Goal: Task Accomplishment & Management: Manage account settings

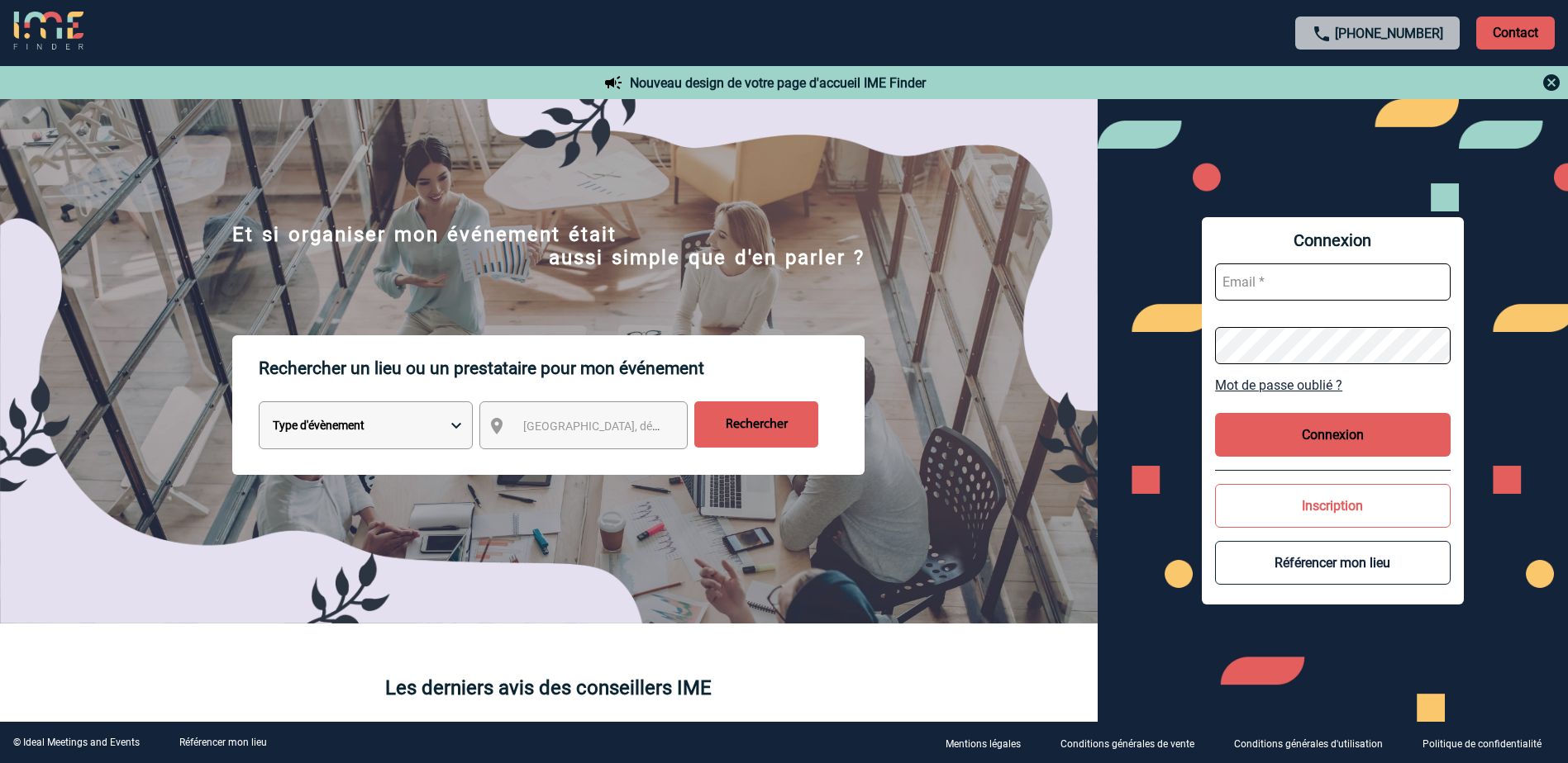
click at [1309, 284] on input "text" at bounding box center [1333, 282] width 235 height 37
type input "[PERSON_NAME][EMAIL_ADDRESS][DOMAIN_NAME]"
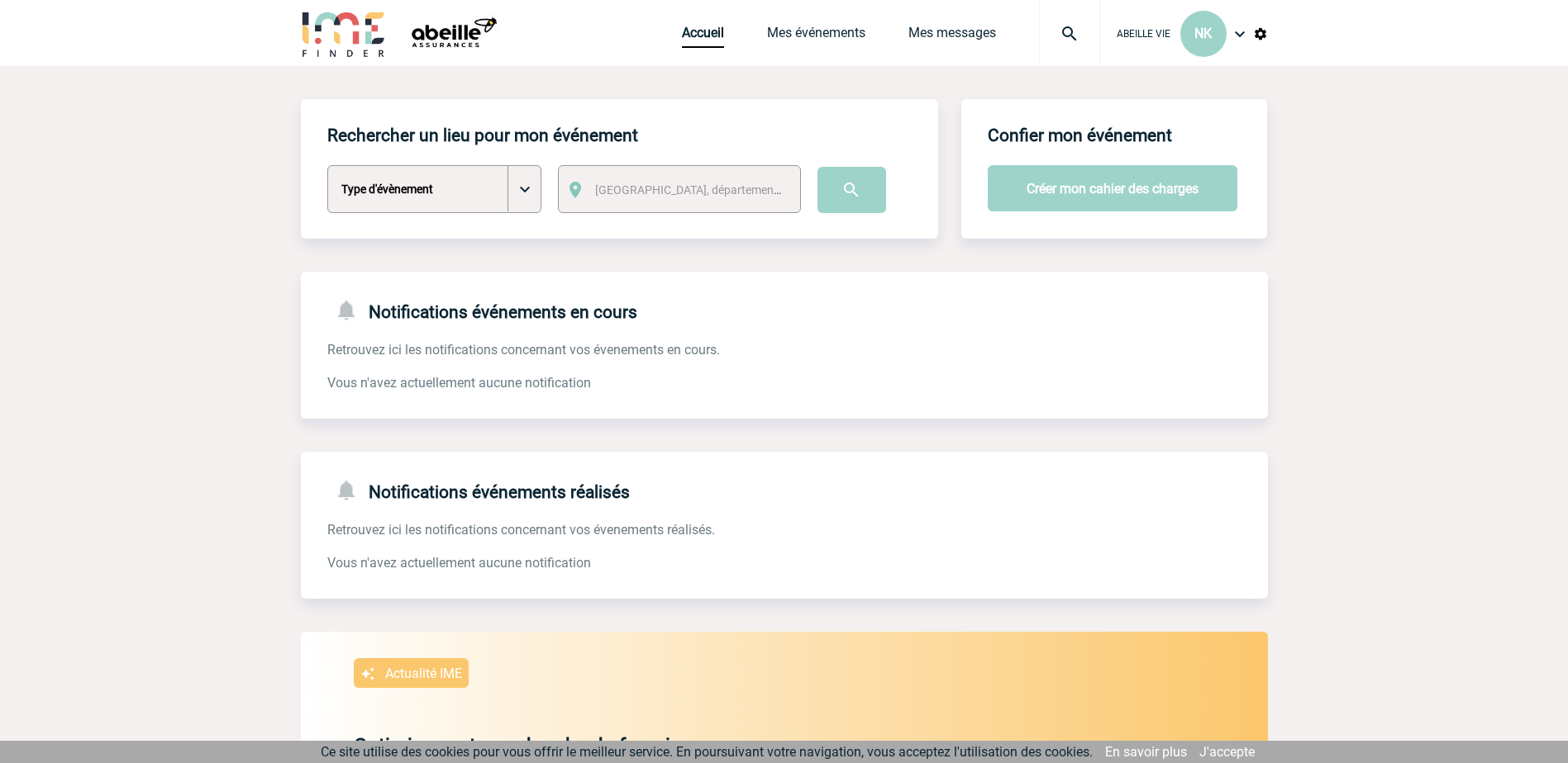
click at [1249, 30] on img at bounding box center [1240, 33] width 20 height 20
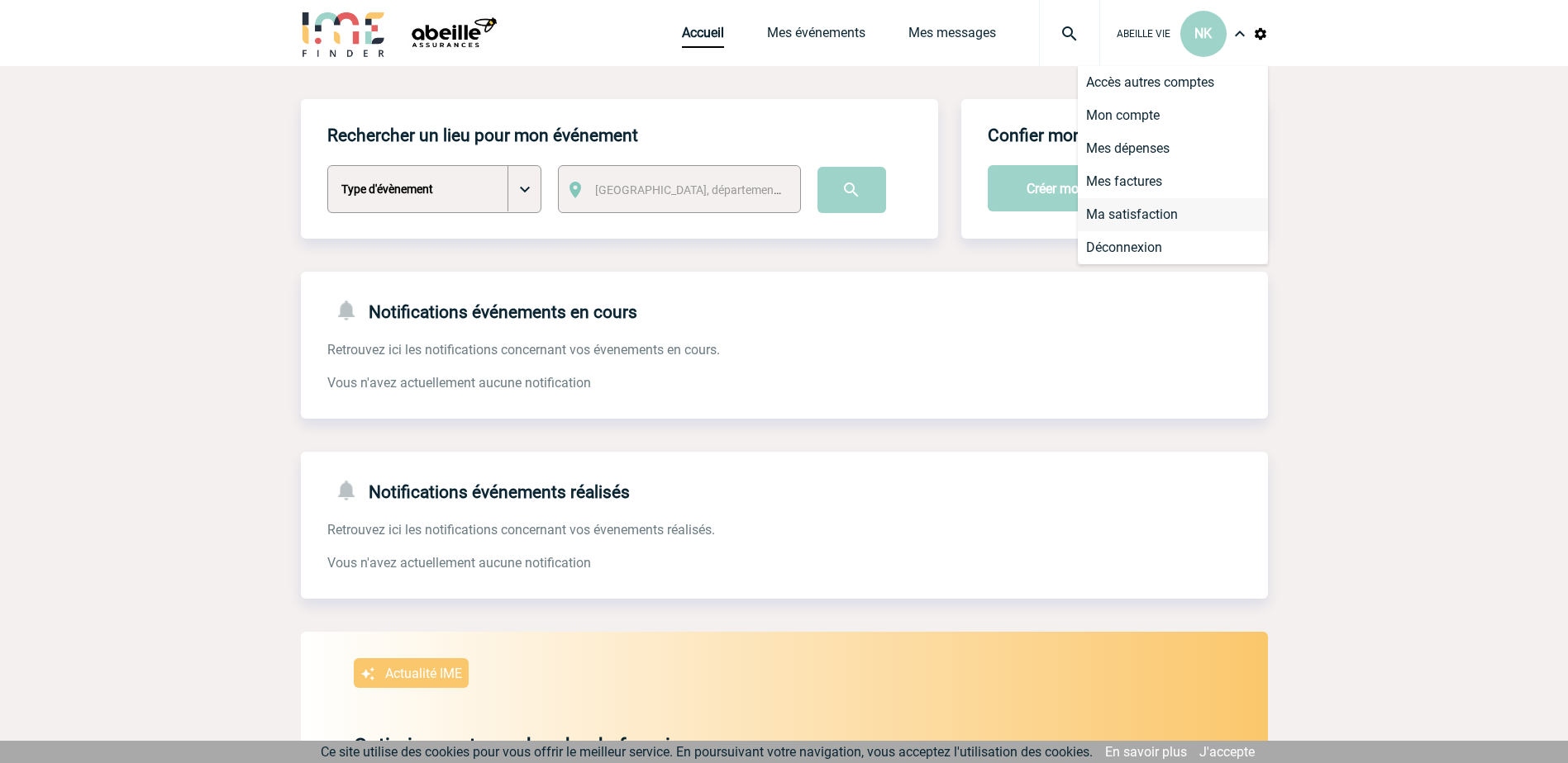
drag, startPoint x: 1379, startPoint y: 316, endPoint x: 1225, endPoint y: 209, distance: 187.5
click at [1375, 310] on body "ABEILLE VIE NK Accueil Mes événements" at bounding box center [784, 580] width 1568 height 1162
click at [917, 33] on link "Mes messages" at bounding box center [953, 36] width 88 height 23
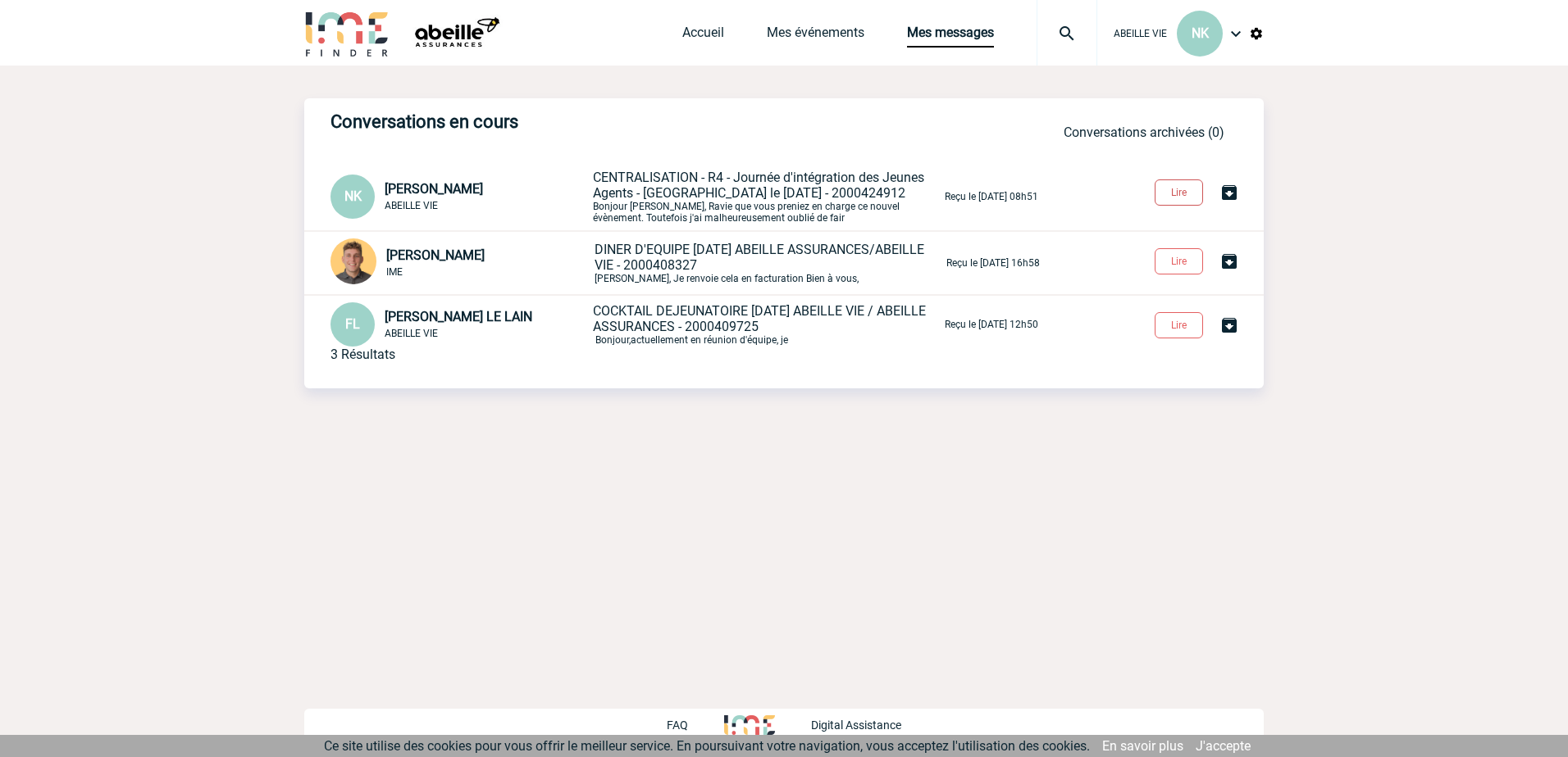
click at [1173, 195] on button "Lire" at bounding box center [1179, 193] width 48 height 27
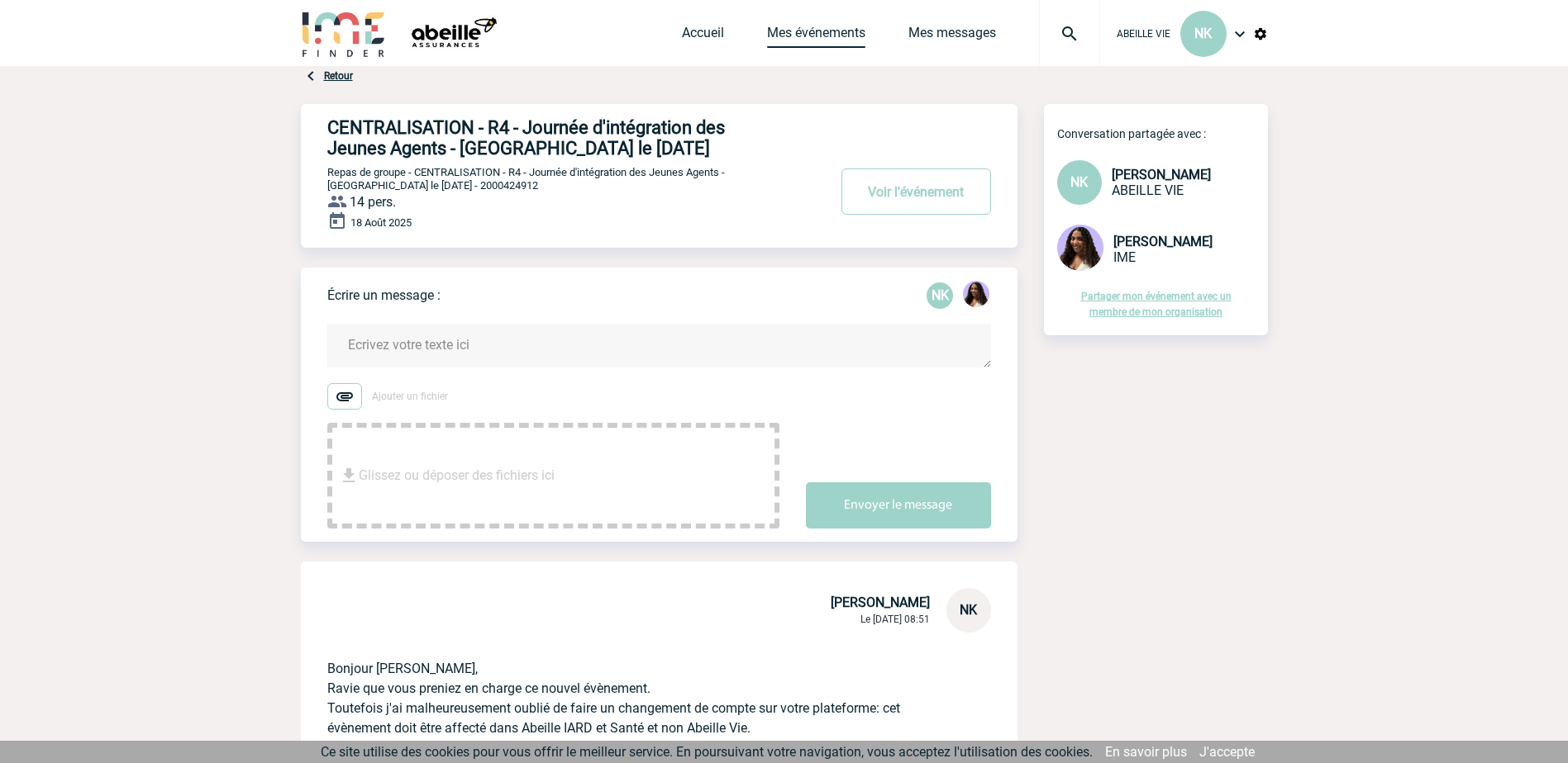
click at [828, 34] on link "Mes événements" at bounding box center [816, 36] width 99 height 23
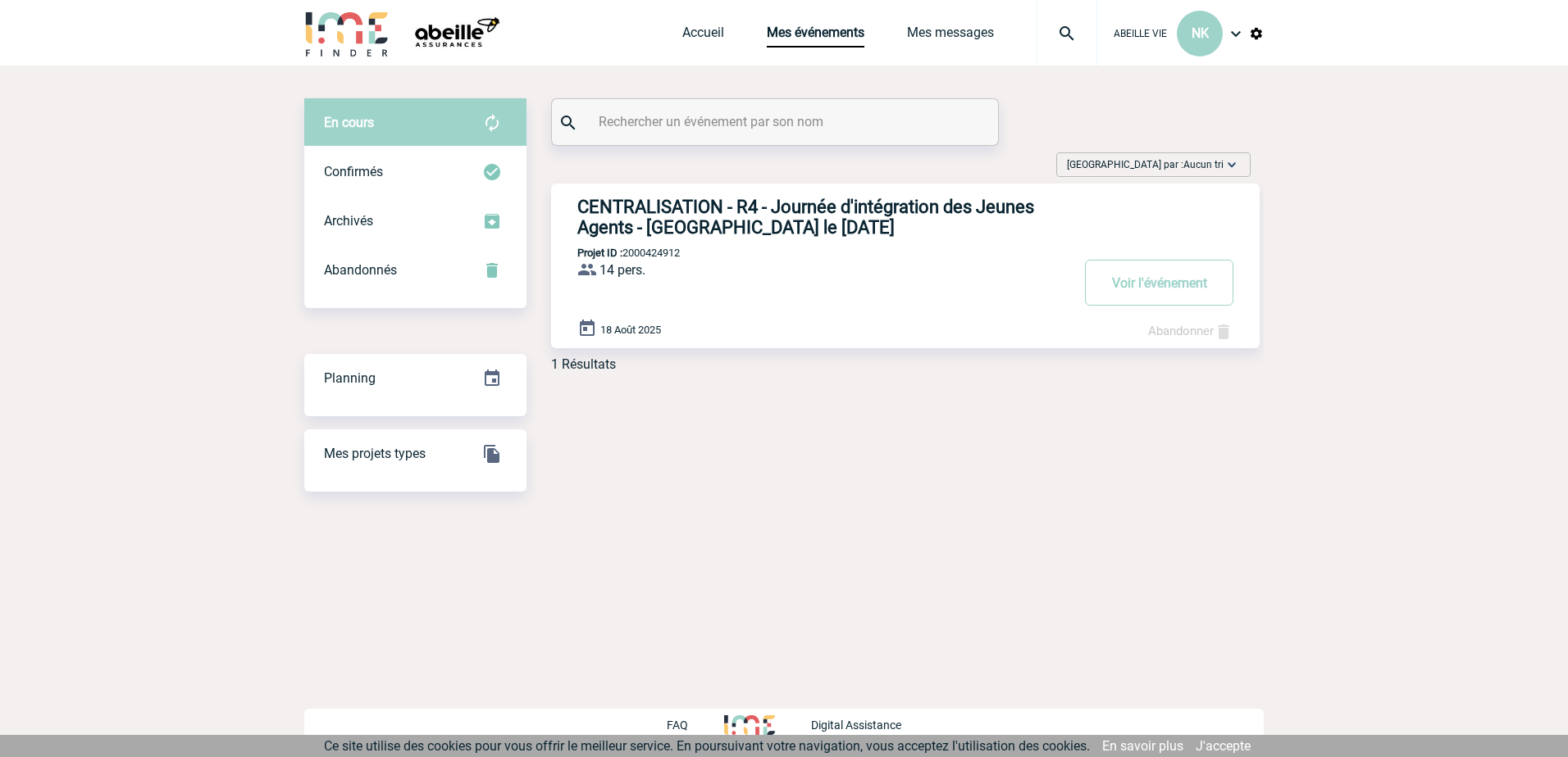
click at [1237, 33] on img at bounding box center [1236, 33] width 20 height 20
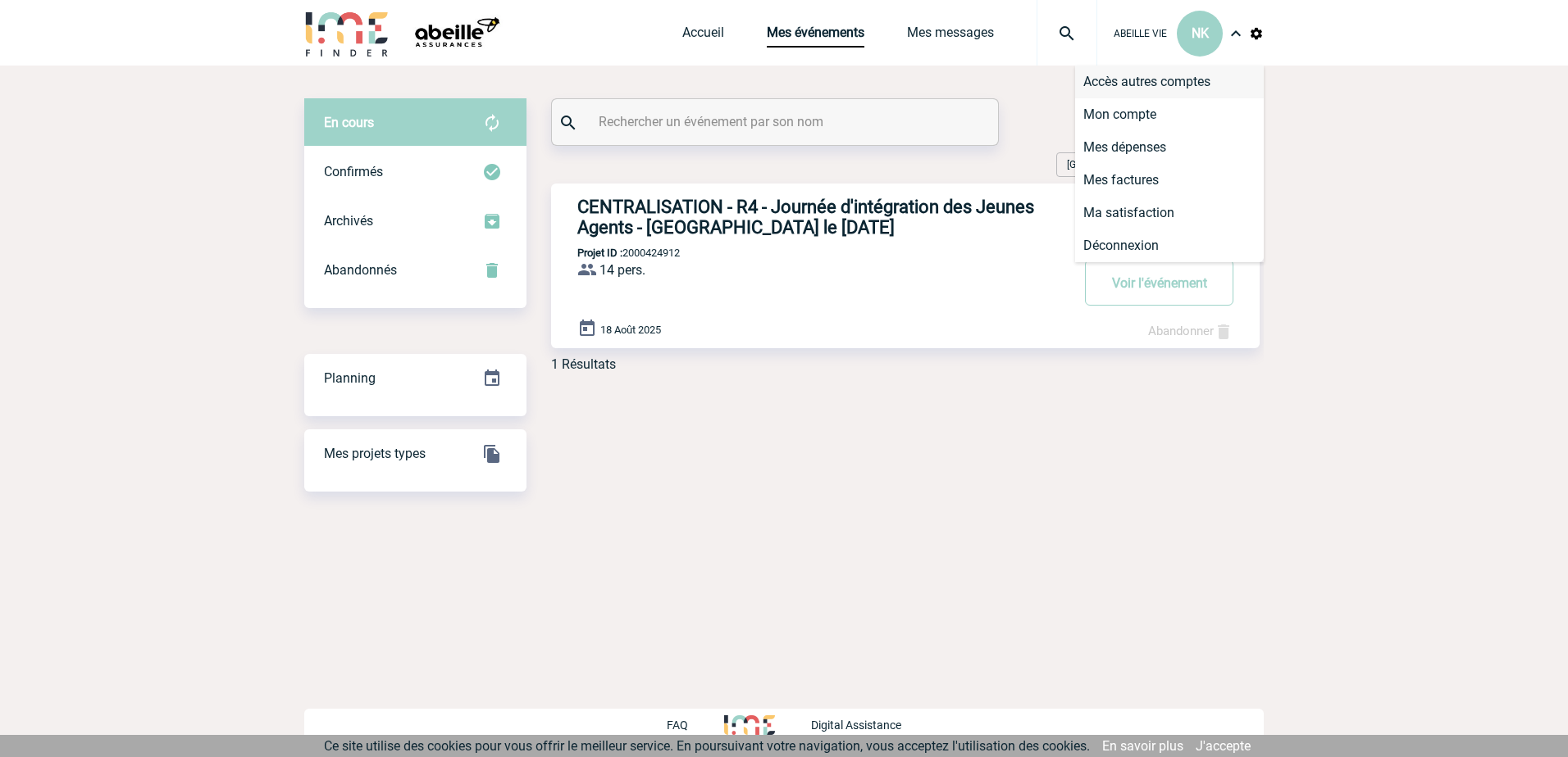
click at [1158, 80] on li "Accès autres comptes" at bounding box center [1169, 82] width 189 height 33
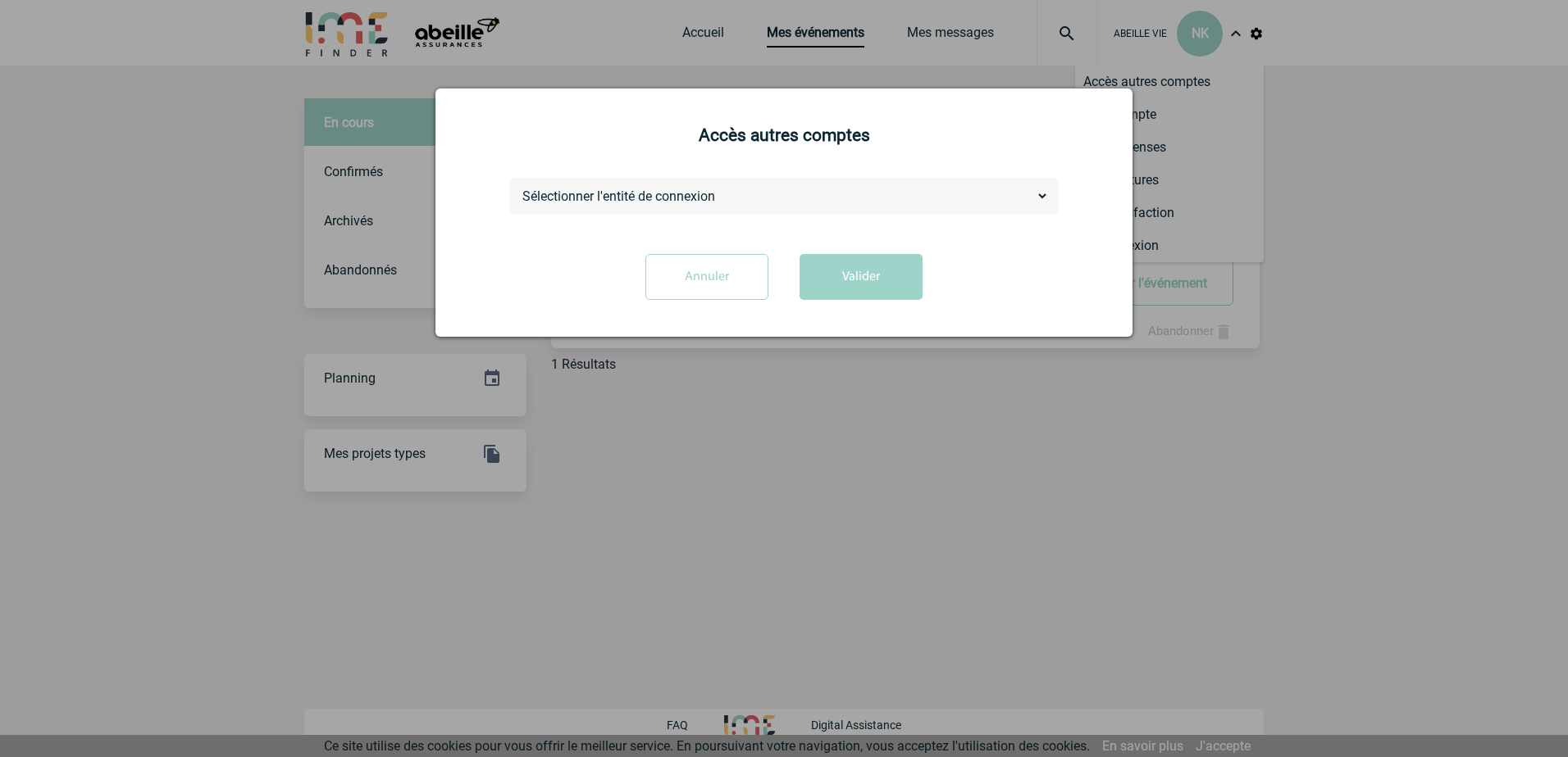
click at [1042, 198] on select "Sélectionner l'entité de connexion ABEILLE ASSURANCES HOLDING ABEILLE IARD & SA…" at bounding box center [784, 196] width 530 height 17
select select "105390"
click at [519, 189] on select "Sélectionner l'entité de connexion ABEILLE ASSURANCES HOLDING ABEILLE IARD & SA…" at bounding box center [784, 196] width 530 height 17
click at [872, 272] on button "Valider" at bounding box center [862, 277] width 123 height 46
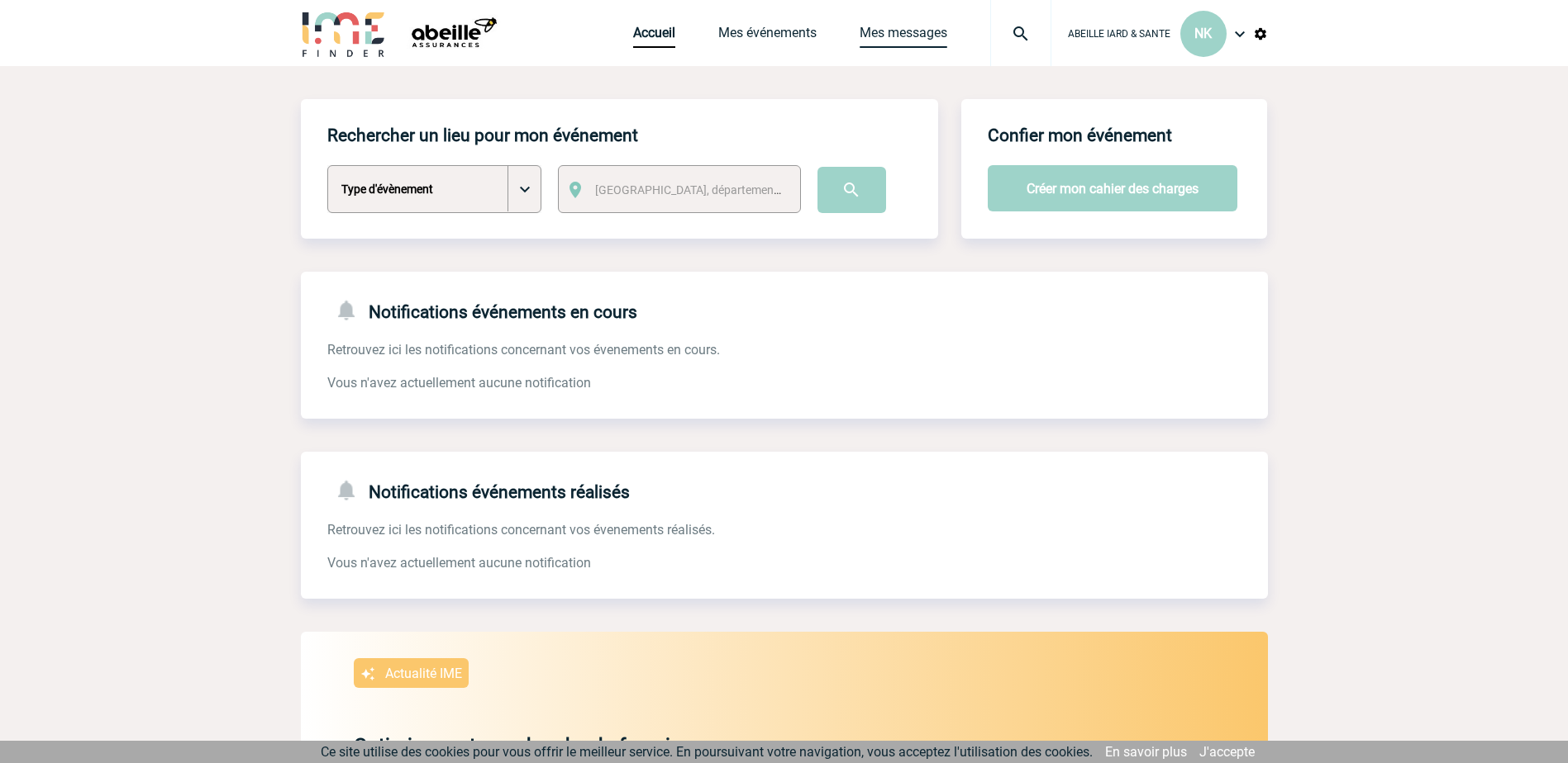
click at [916, 31] on link "Mes messages" at bounding box center [904, 36] width 88 height 23
